Goal: Information Seeking & Learning: Learn about a topic

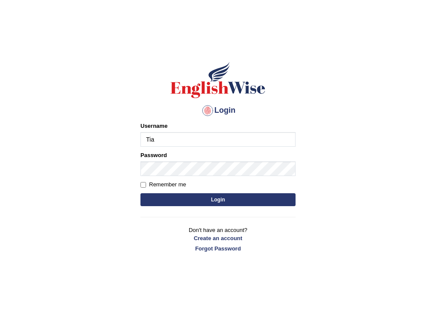
type input "Tia50"
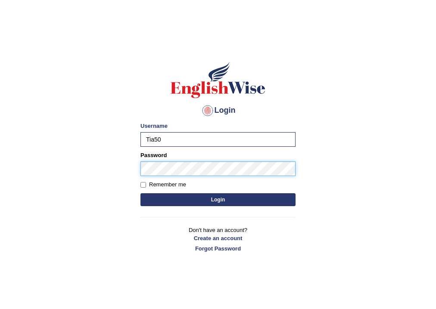
click at [140, 193] on button "Login" at bounding box center [217, 199] width 155 height 13
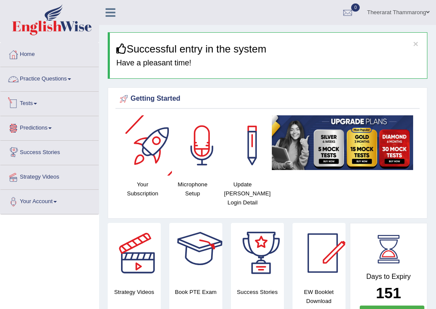
click at [50, 76] on link "Practice Questions" at bounding box center [49, 78] width 98 height 22
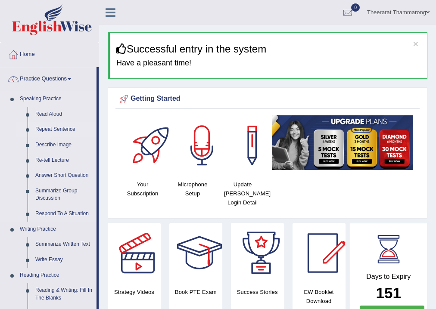
click at [40, 127] on link "Repeat Sentence" at bounding box center [63, 130] width 65 height 16
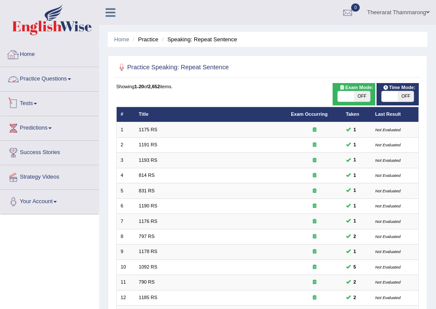
click at [60, 79] on link "Practice Questions" at bounding box center [49, 78] width 98 height 22
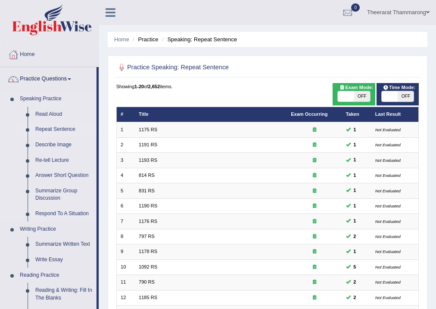
click at [54, 128] on link "Repeat Sentence" at bounding box center [63, 130] width 65 height 16
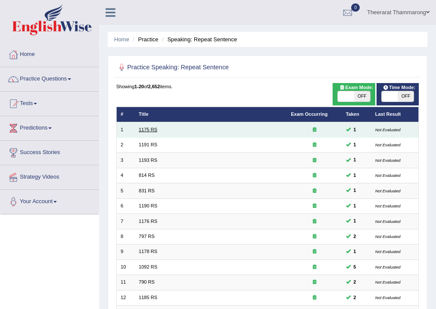
scroll to position [186, 0]
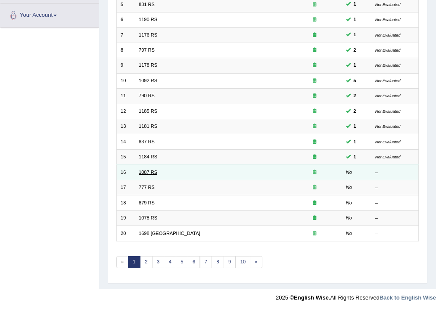
click at [143, 171] on link "1087 RS" at bounding box center [148, 172] width 19 height 5
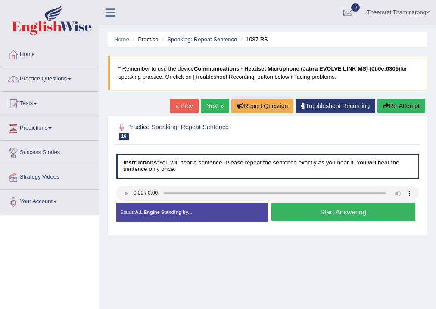
click at [291, 211] on button "Start Answering" at bounding box center [343, 212] width 144 height 19
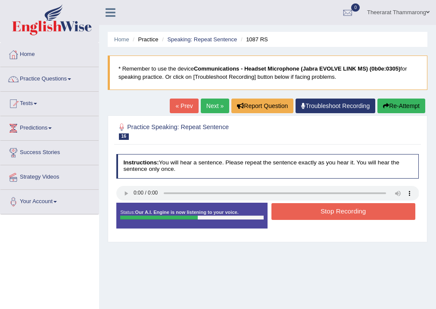
click at [296, 213] on button "Stop Recording" at bounding box center [343, 211] width 144 height 17
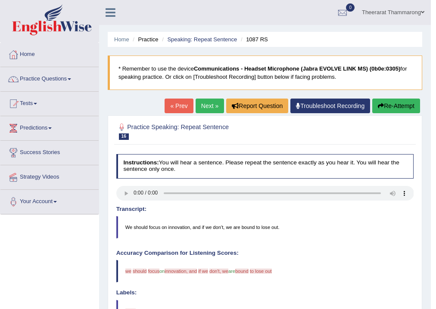
click at [209, 107] on link "Next »" at bounding box center [210, 106] width 28 height 15
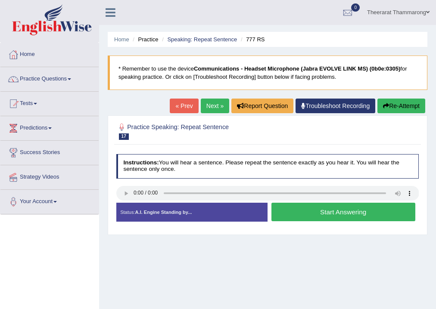
click at [305, 213] on button "Start Answering" at bounding box center [343, 212] width 144 height 19
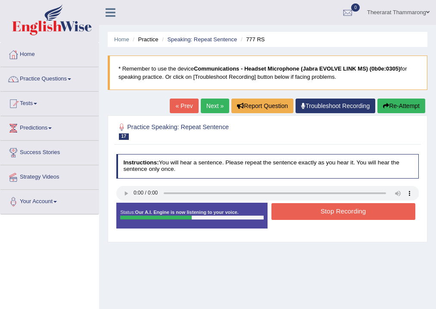
click at [301, 211] on button "Stop Recording" at bounding box center [343, 211] width 144 height 17
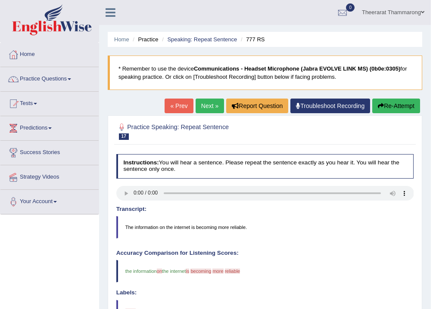
click at [207, 107] on link "Next »" at bounding box center [210, 106] width 28 height 15
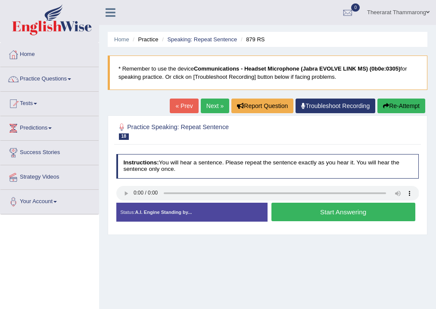
click at [314, 216] on button "Start Answering" at bounding box center [343, 212] width 144 height 19
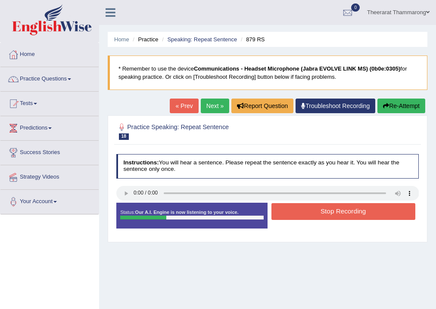
click at [289, 216] on button "Stop Recording" at bounding box center [343, 211] width 144 height 17
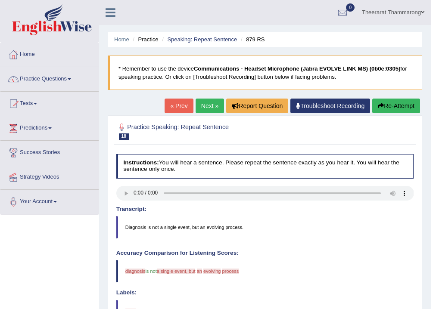
click at [202, 109] on link "Next »" at bounding box center [210, 106] width 28 height 15
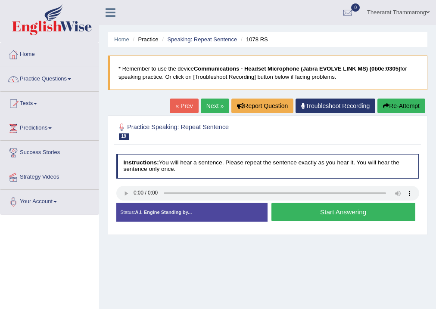
click at [307, 215] on button "Start Answering" at bounding box center [343, 212] width 144 height 19
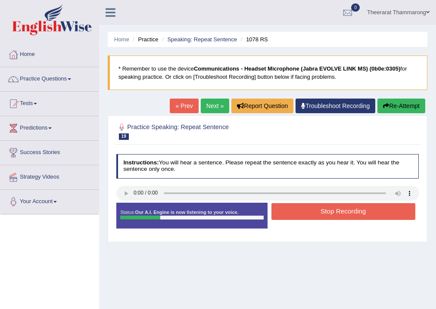
click at [300, 208] on button "Stop Recording" at bounding box center [343, 211] width 144 height 17
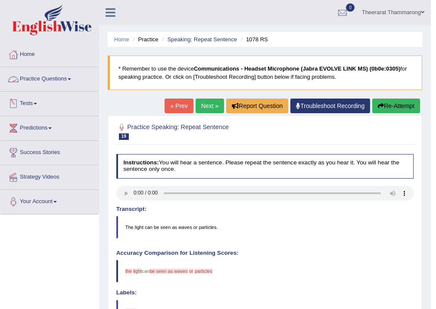
click at [40, 76] on link "Practice Questions" at bounding box center [49, 78] width 98 height 22
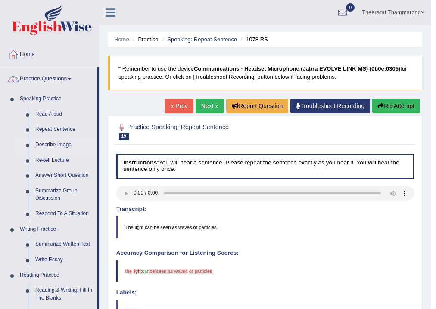
click at [40, 142] on link "Describe Image" at bounding box center [63, 145] width 65 height 16
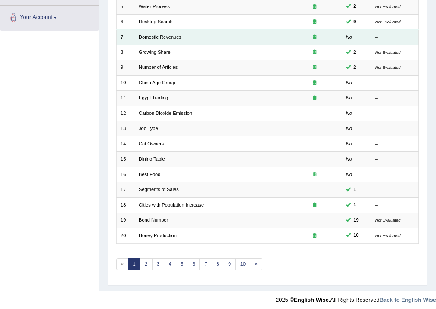
scroll to position [186, 0]
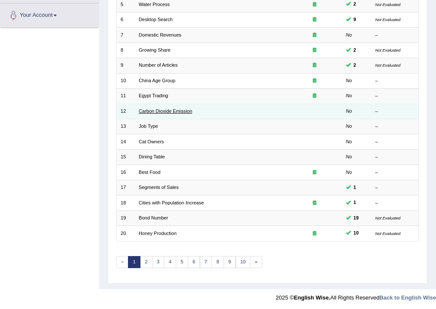
click at [139, 109] on link "Carbon Dioxide Emission" at bounding box center [165, 111] width 53 height 5
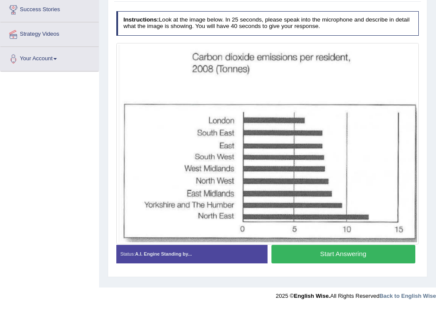
click at [308, 258] on button "Start Answering" at bounding box center [343, 254] width 144 height 19
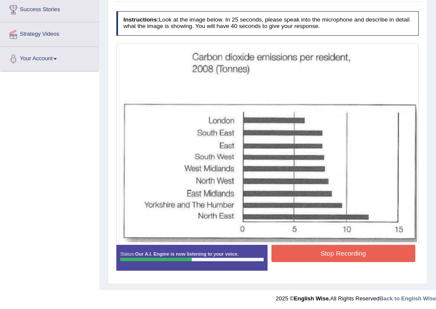
click at [315, 251] on button "Stop Recording" at bounding box center [343, 253] width 144 height 17
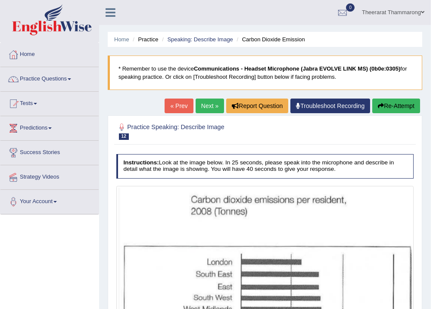
click at [401, 109] on button "Re-Attempt" at bounding box center [396, 106] width 48 height 15
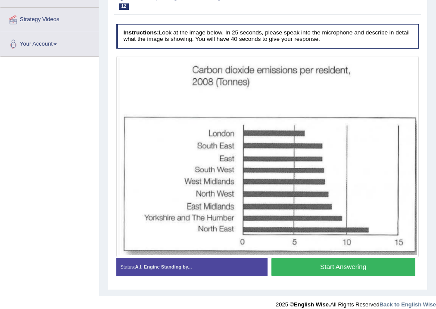
click at [298, 269] on button "Start Answering" at bounding box center [343, 267] width 144 height 19
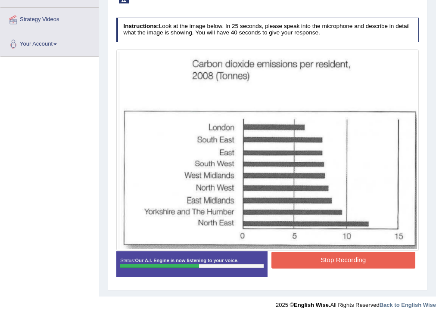
click at [311, 264] on button "Stop Recording" at bounding box center [343, 260] width 144 height 17
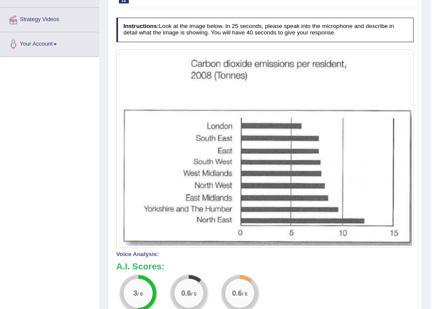
scroll to position [20, 0]
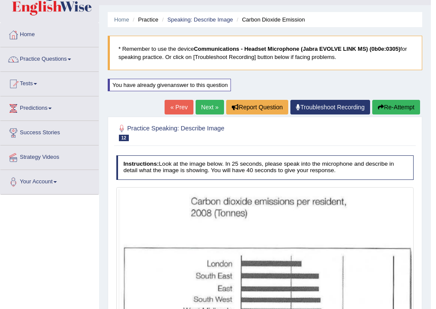
click at [392, 106] on button "Re-Attempt" at bounding box center [396, 107] width 48 height 15
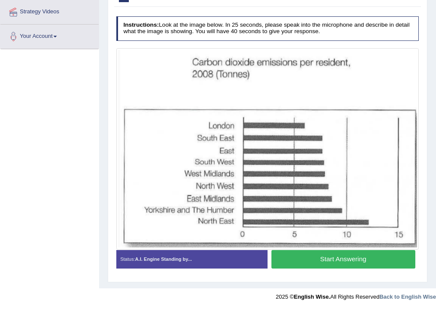
click at [300, 258] on button "Start Answering" at bounding box center [343, 259] width 144 height 19
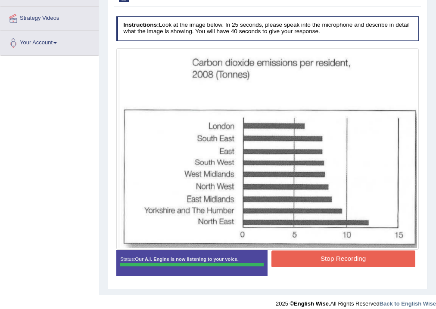
click at [307, 257] on div "Instructions: Look at the image below. In 25 seconds, please speak into the mic…" at bounding box center [267, 148] width 306 height 273
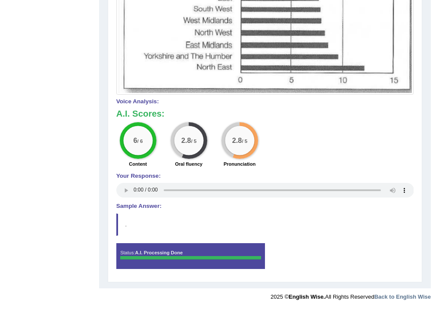
scroll to position [35, 0]
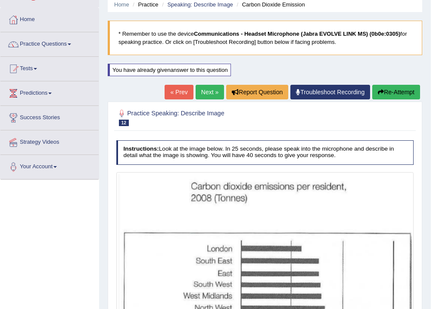
click at [391, 87] on button "Re-Attempt" at bounding box center [396, 92] width 48 height 15
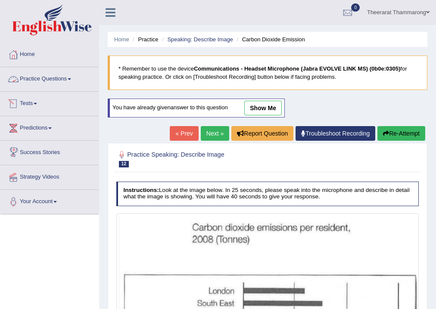
click at [46, 76] on link "Practice Questions" at bounding box center [49, 78] width 98 height 22
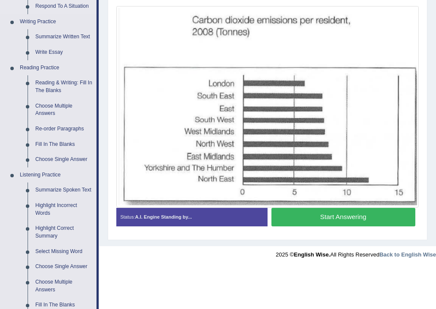
scroll to position [276, 0]
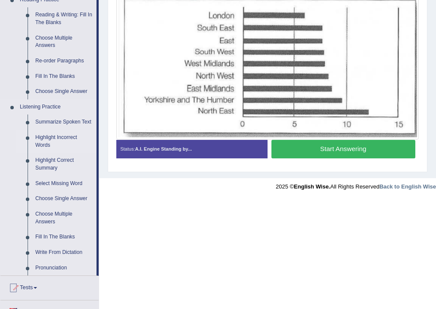
click at [46, 137] on link "Highlight Incorrect Words" at bounding box center [63, 141] width 65 height 23
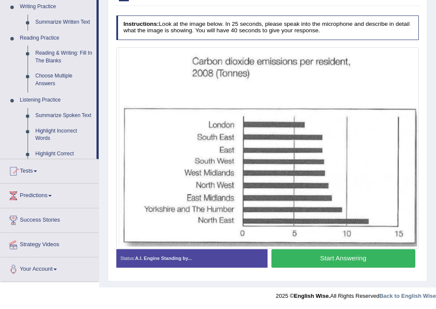
scroll to position [165, 0]
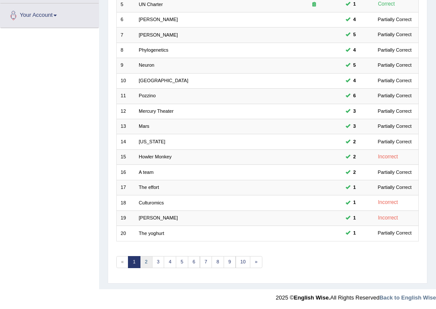
click at [143, 257] on link "2" at bounding box center [146, 262] width 12 height 12
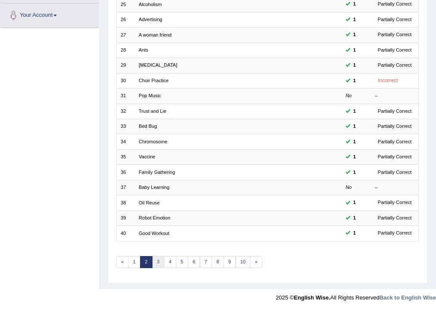
click at [155, 257] on link "3" at bounding box center [158, 262] width 12 height 12
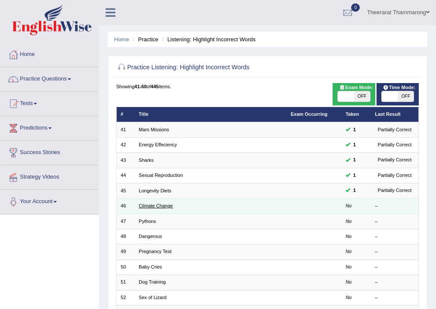
click at [154, 207] on link "Climate Change" at bounding box center [156, 205] width 34 height 5
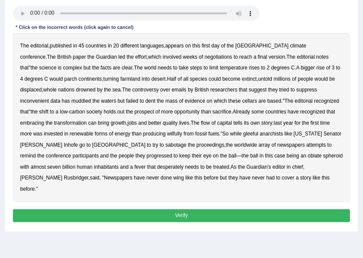
scroll to position [138, 0]
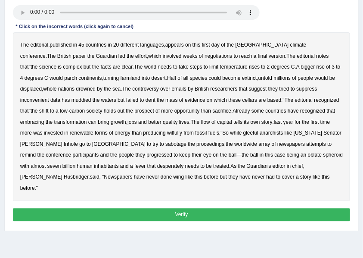
click at [205, 57] on b "negotiations" at bounding box center [219, 56] width 28 height 6
click at [291, 66] on b "C" at bounding box center [293, 67] width 4 height 6
click at [205, 55] on b "negotiations" at bounding box center [219, 56] width 28 height 6
click at [291, 65] on b "C" at bounding box center [293, 67] width 4 height 6
click at [205, 57] on b "negotiations" at bounding box center [219, 56] width 28 height 6
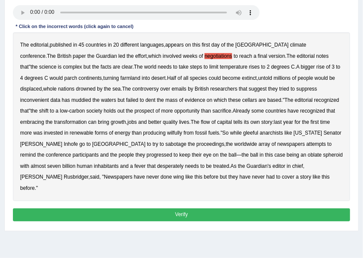
click at [242, 102] on b "cellars" at bounding box center [249, 100] width 15 height 6
click at [64, 143] on b "Inhofe" at bounding box center [71, 144] width 14 height 6
click at [146, 155] on b "progressed" at bounding box center [159, 155] width 26 height 6
click at [174, 177] on b "wing" at bounding box center [179, 177] width 10 height 6
click at [136, 208] on button "Verify" at bounding box center [182, 214] width 338 height 12
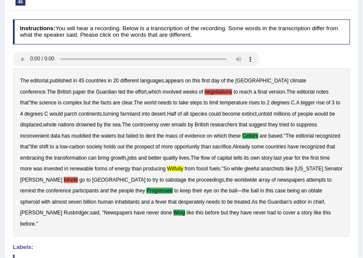
scroll to position [0, 0]
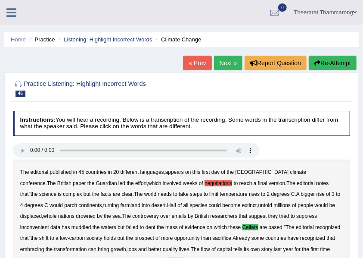
click at [223, 62] on link "Next »" at bounding box center [228, 63] width 28 height 15
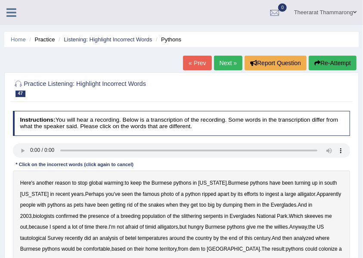
click at [235, 59] on link "Next »" at bounding box center [228, 63] width 28 height 15
